Goal: Find specific page/section: Find specific page/section

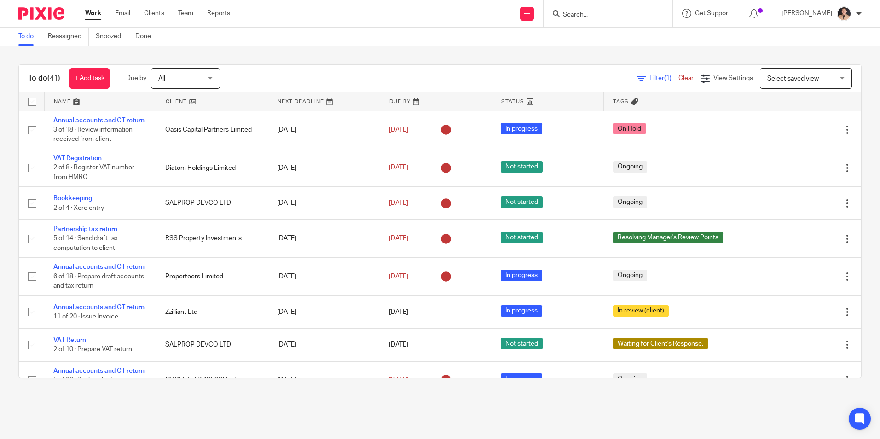
click at [594, 14] on input "Search" at bounding box center [603, 15] width 83 height 8
type input "C"
type input "V"
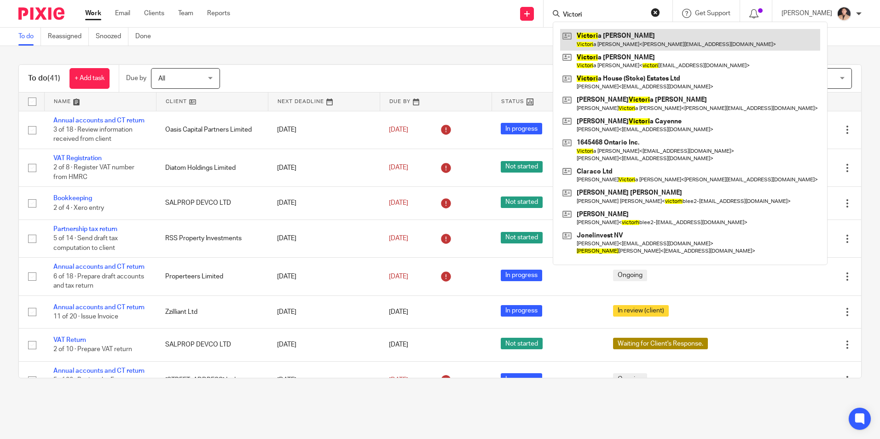
type input "Victori"
click at [607, 32] on link at bounding box center [690, 39] width 260 height 21
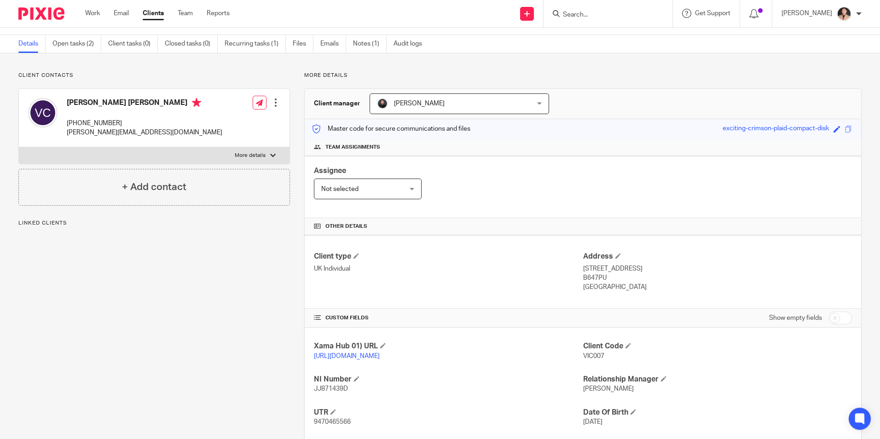
scroll to position [46, 0]
